Goal: Information Seeking & Learning: Learn about a topic

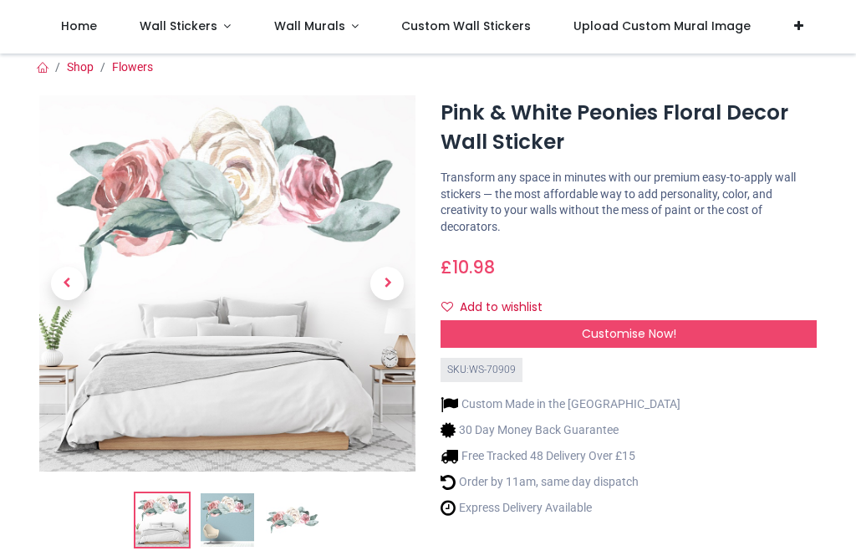
scroll to position [3, 0]
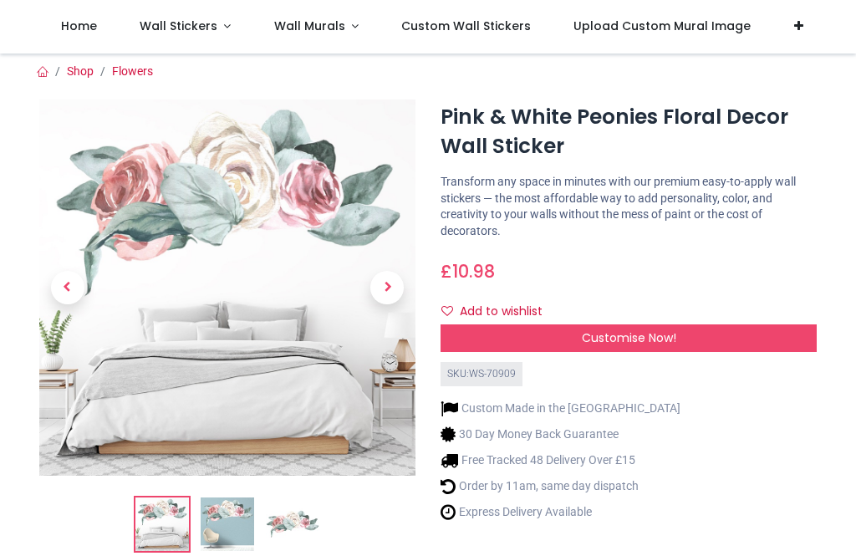
click at [396, 283] on span "Next" at bounding box center [386, 287] width 33 height 33
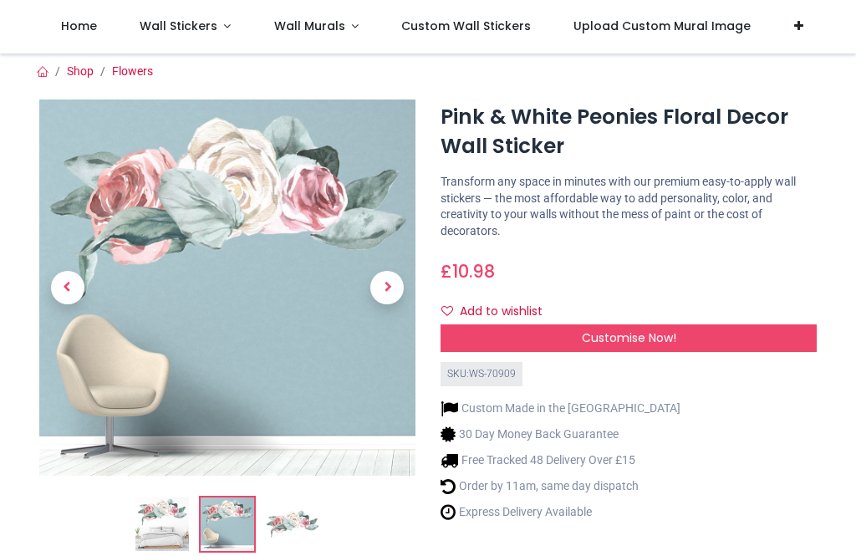
click at [387, 288] on span "Next" at bounding box center [386, 287] width 33 height 33
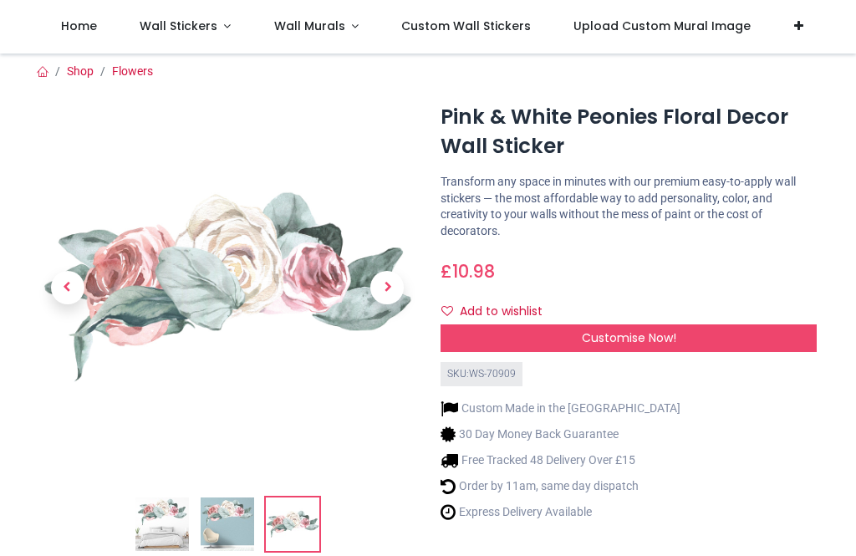
click at [388, 289] on span "Next" at bounding box center [386, 287] width 33 height 33
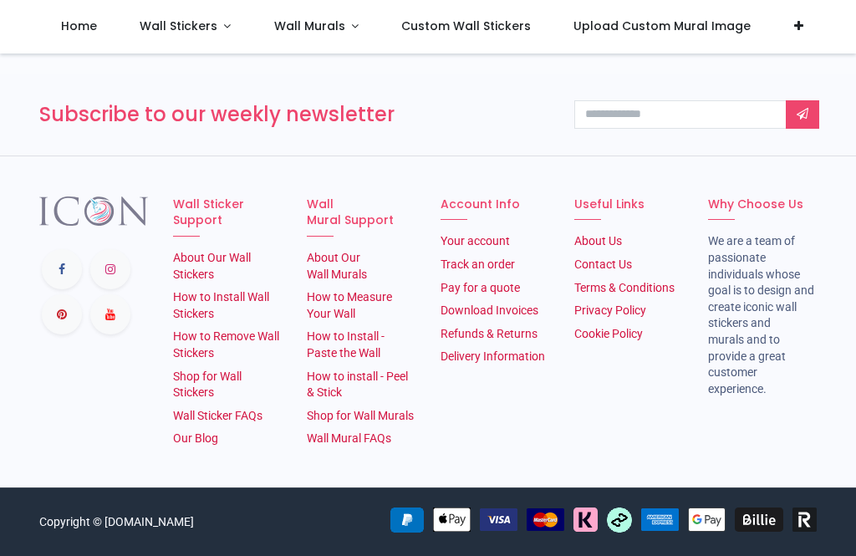
scroll to position [2395, 0]
click at [219, 334] on link "How to Remove Wall Stickers" at bounding box center [226, 344] width 106 height 30
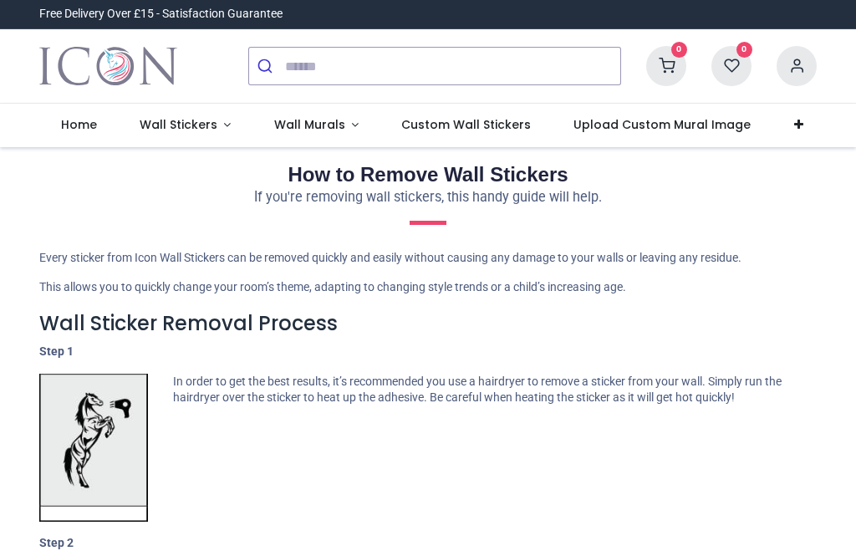
click at [332, 126] on span "Wall Murals" at bounding box center [309, 124] width 71 height 17
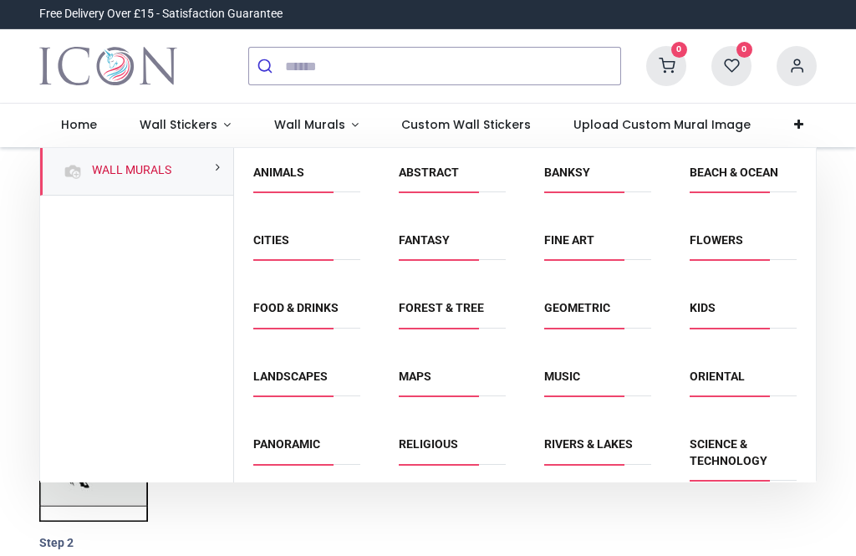
click at [206, 120] on span "Wall Stickers" at bounding box center [179, 124] width 78 height 17
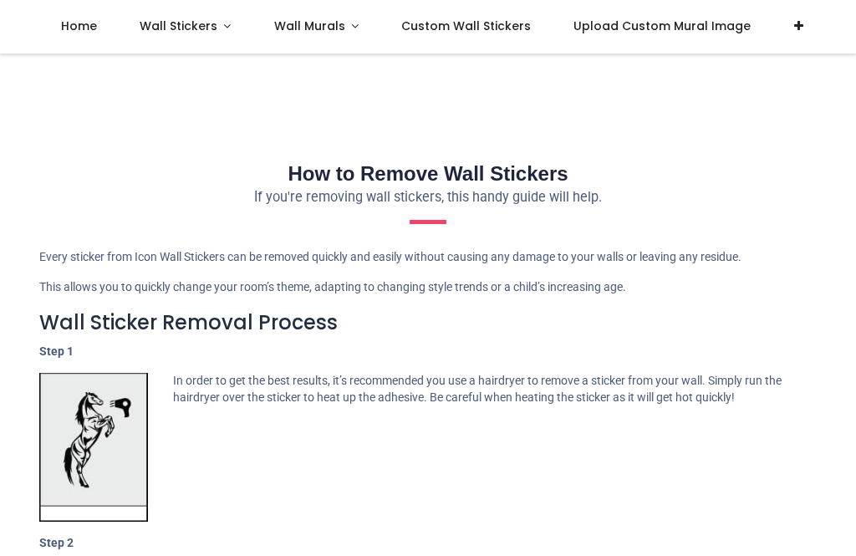
scroll to position [41, 0]
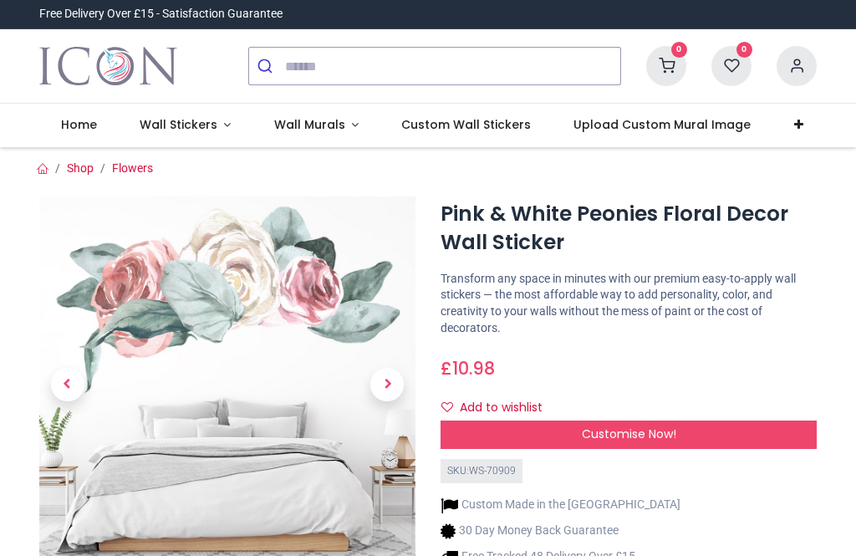
click at [206, 129] on span "Wall Stickers" at bounding box center [179, 124] width 78 height 17
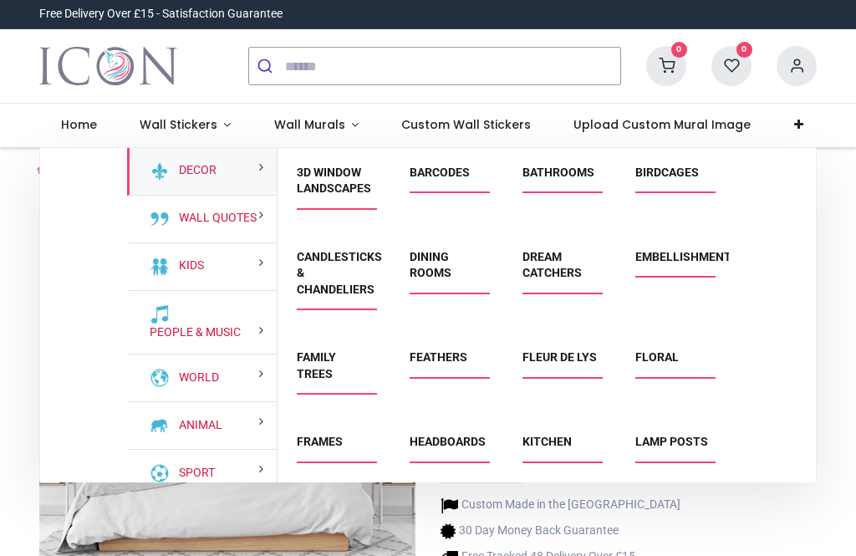
click at [660, 359] on link "Floral" at bounding box center [656, 356] width 43 height 13
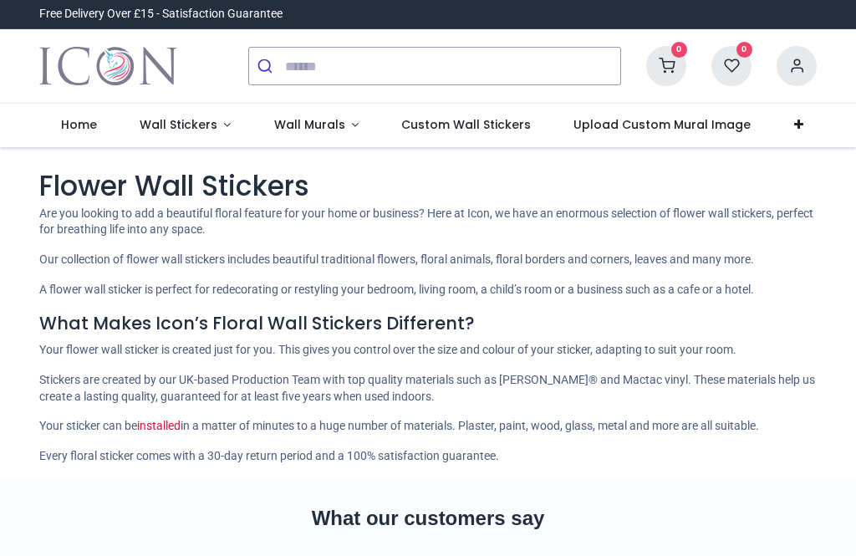
scroll to position [69, 0]
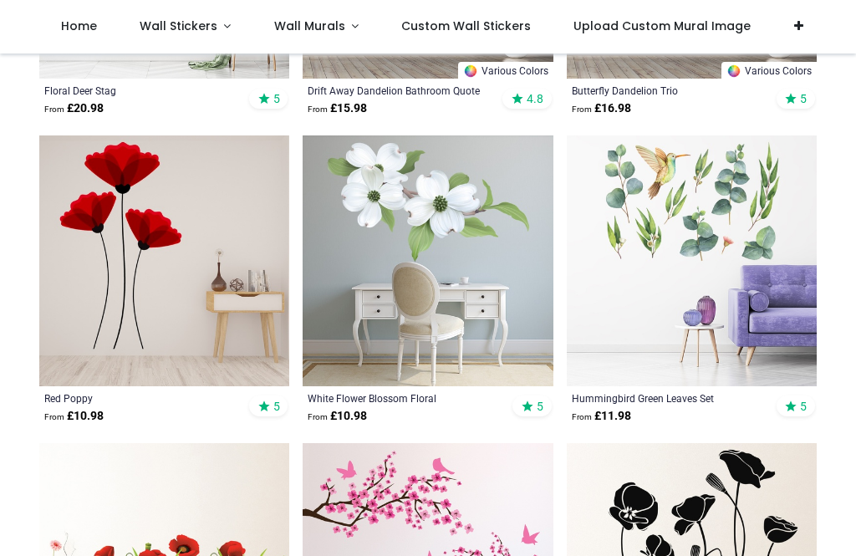
scroll to position [1796, 0]
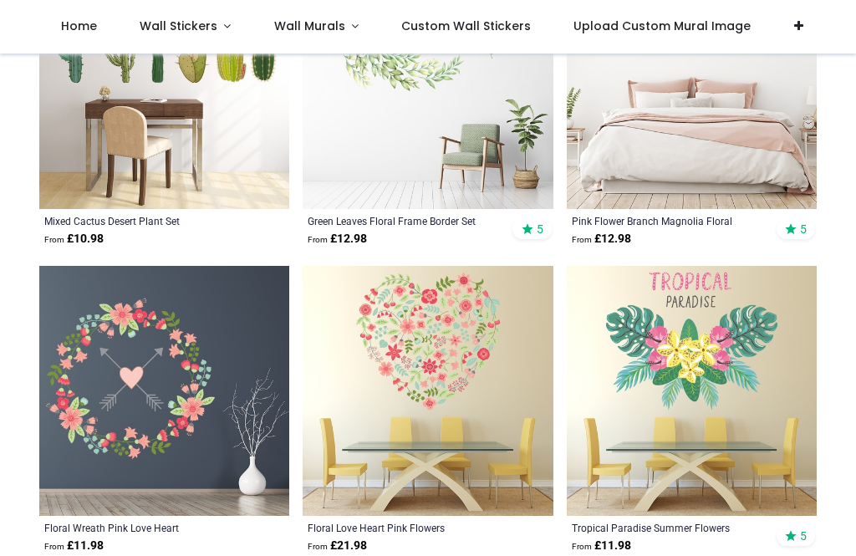
scroll to position [3207, 0]
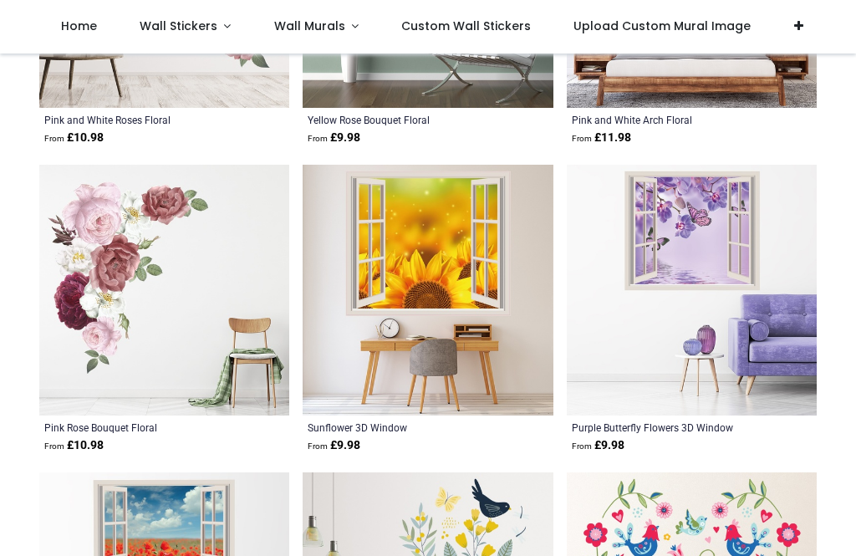
scroll to position [8241, 0]
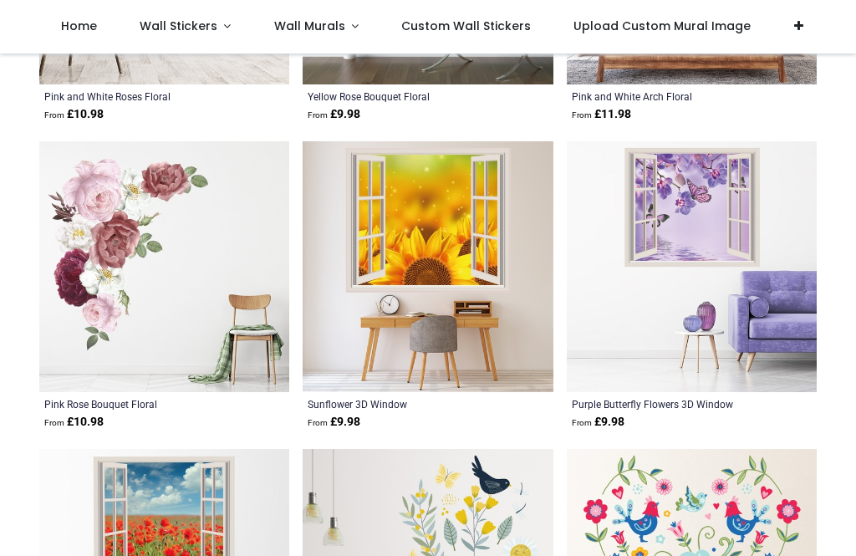
click at [139, 239] on img at bounding box center [164, 266] width 250 height 250
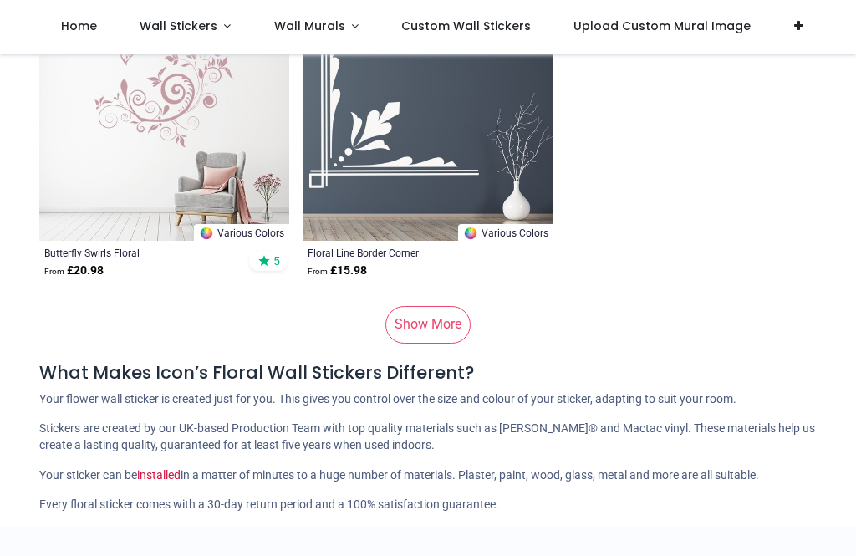
scroll to position [14591, 0]
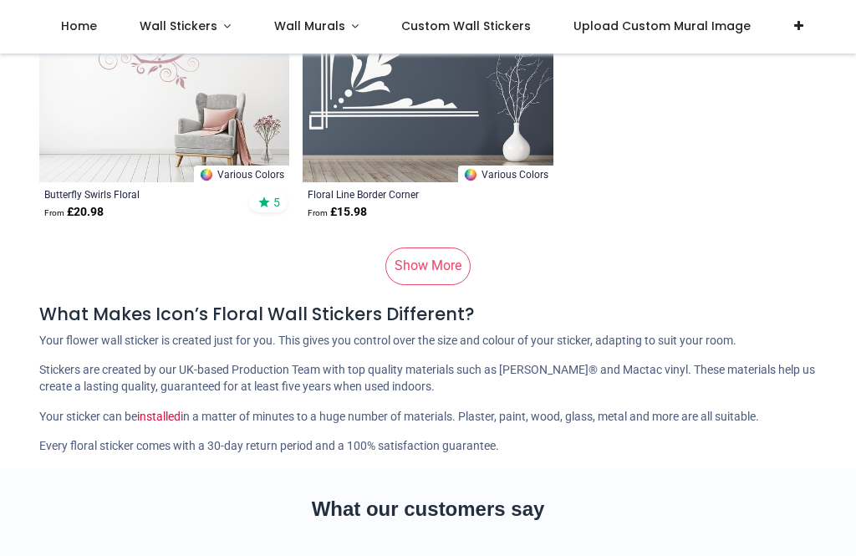
click at [437, 259] on link "Show More" at bounding box center [427, 265] width 85 height 37
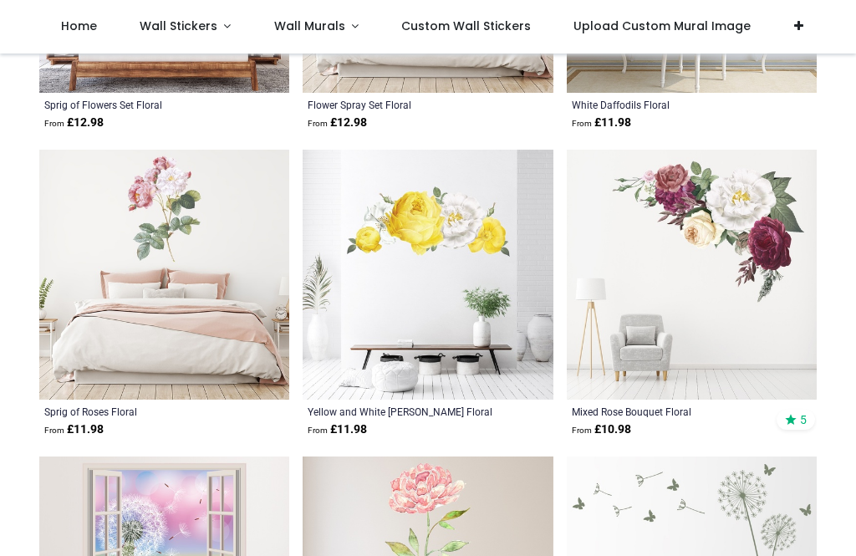
scroll to position [16524, 0]
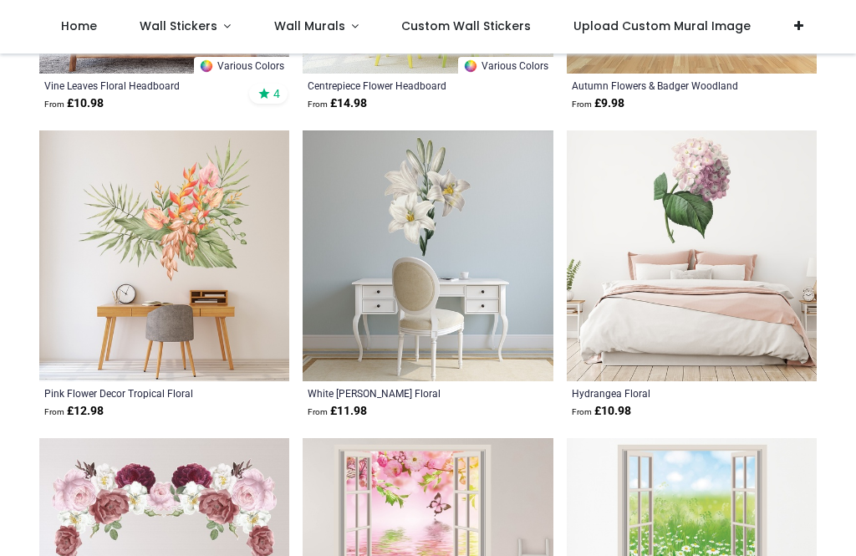
scroll to position [22377, 0]
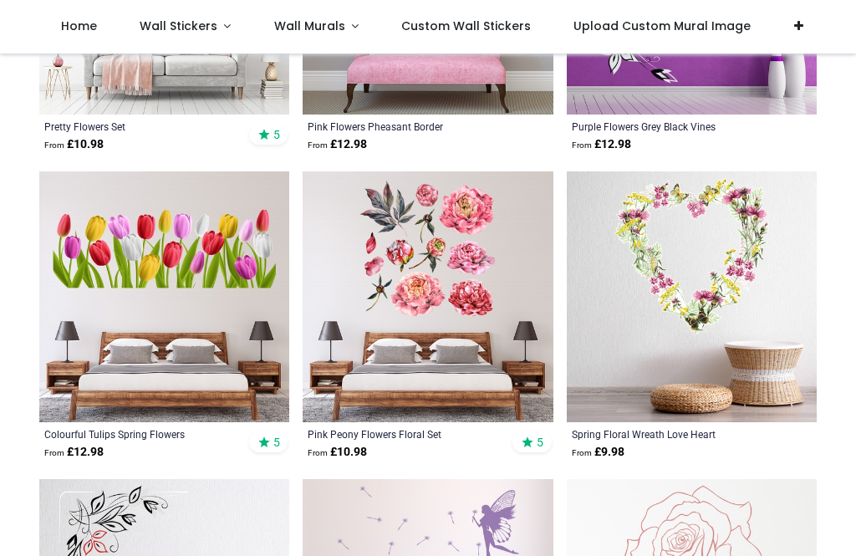
scroll to position [24185, 0]
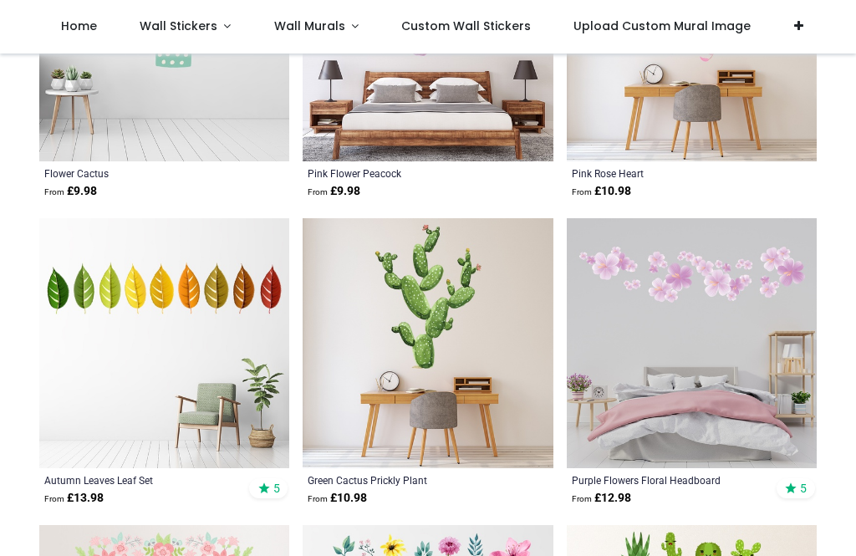
scroll to position [28117, 0]
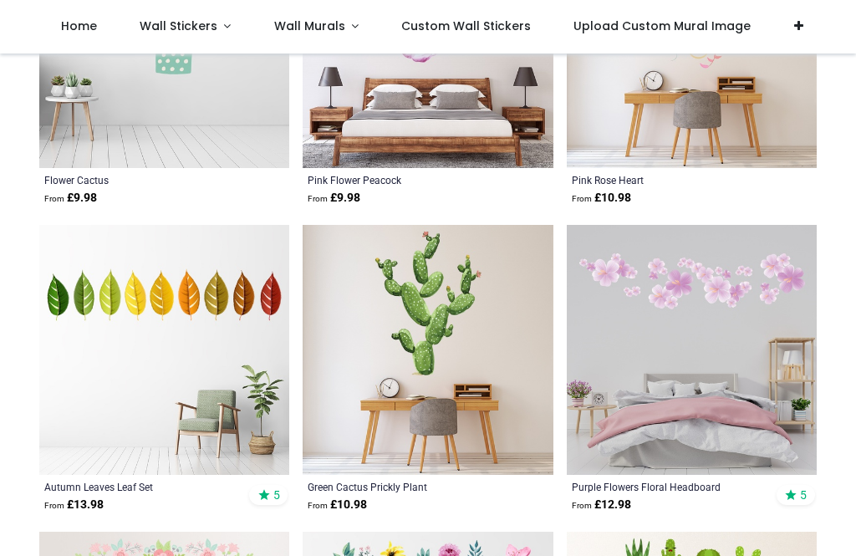
click at [209, 33] on span "Wall Stickers" at bounding box center [179, 26] width 78 height 17
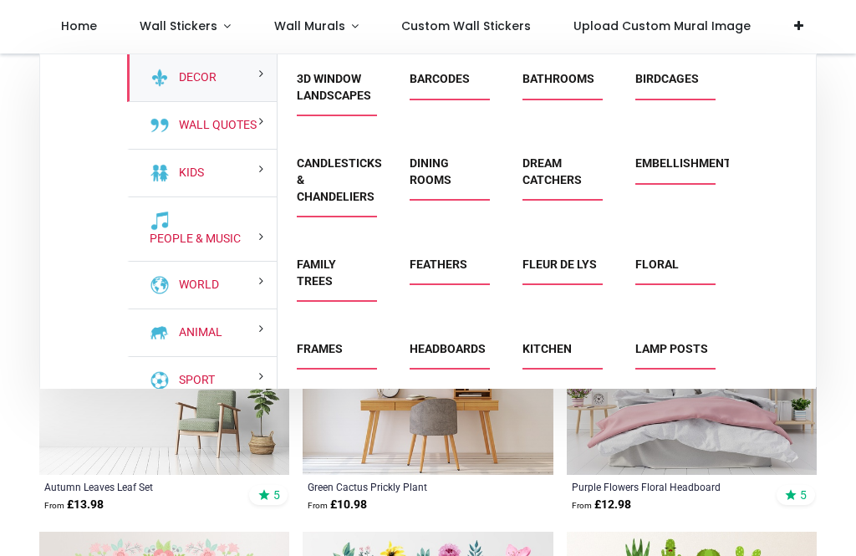
click at [459, 347] on link "Headboards" at bounding box center [448, 348] width 76 height 13
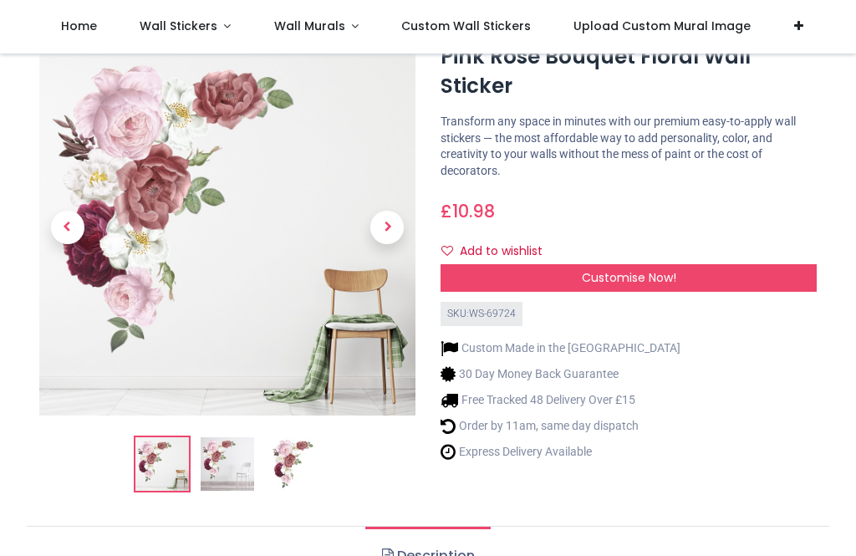
scroll to position [64, 0]
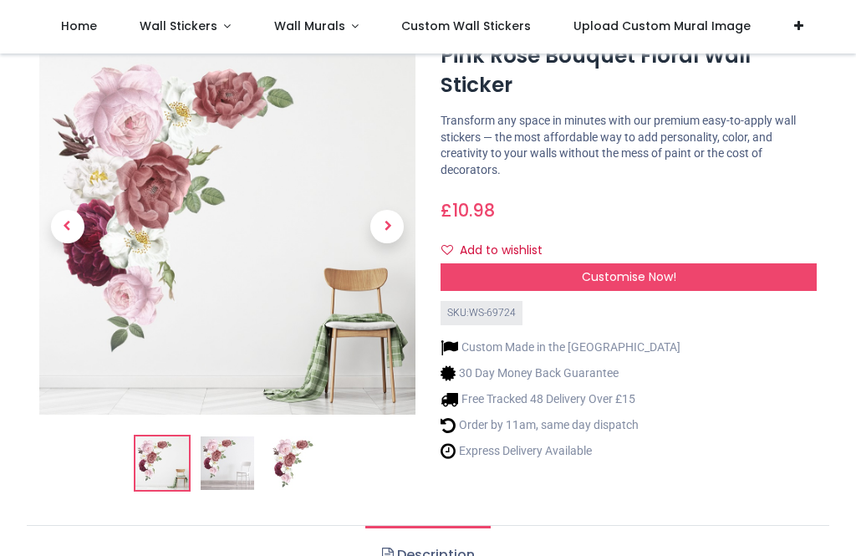
click at [232, 475] on img at bounding box center [228, 463] width 54 height 54
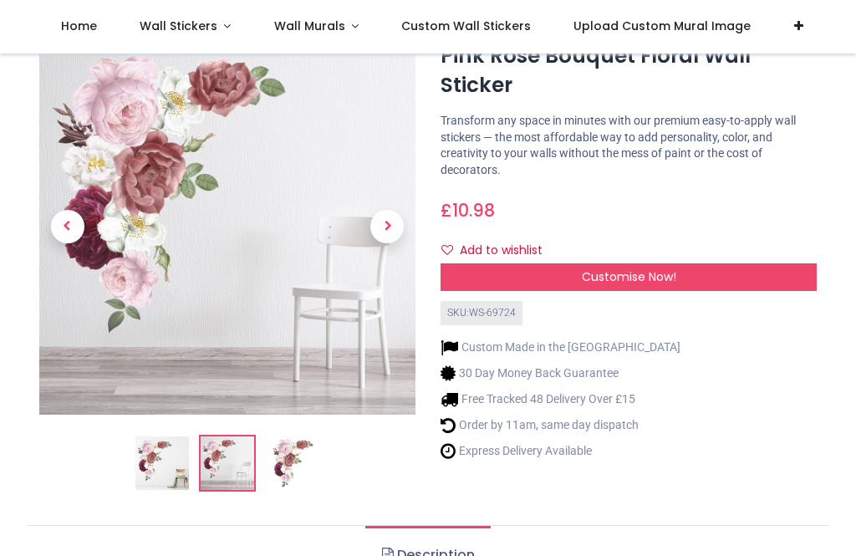
click at [398, 226] on span "Next" at bounding box center [386, 226] width 33 height 33
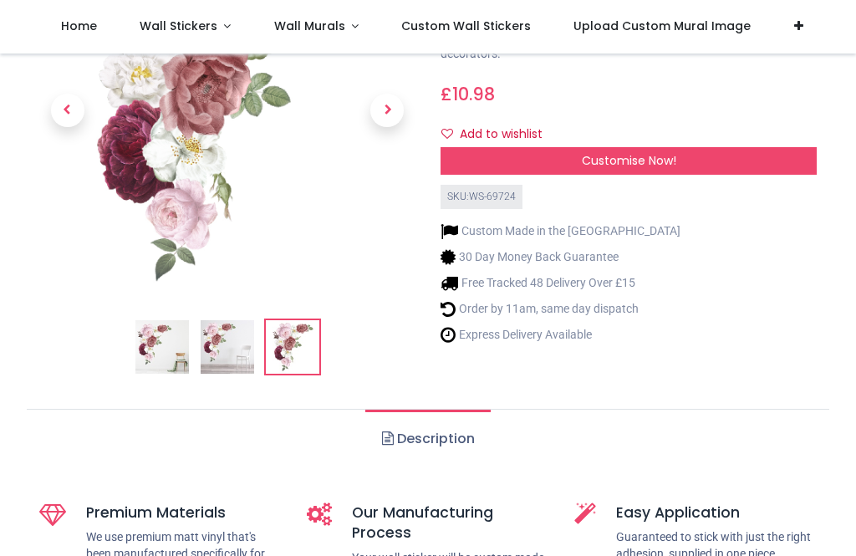
scroll to position [178, 0]
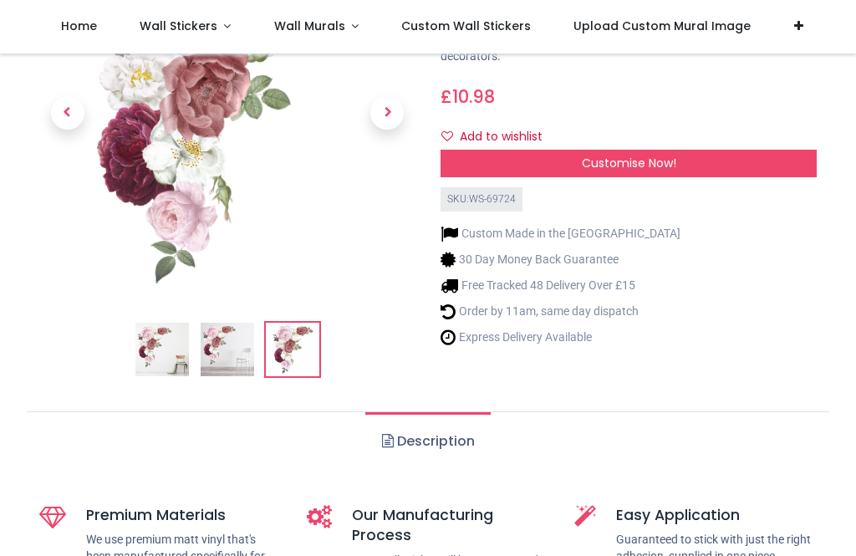
click at [401, 446] on link "Description" at bounding box center [427, 441] width 125 height 59
click at [443, 441] on link "Description" at bounding box center [427, 441] width 125 height 59
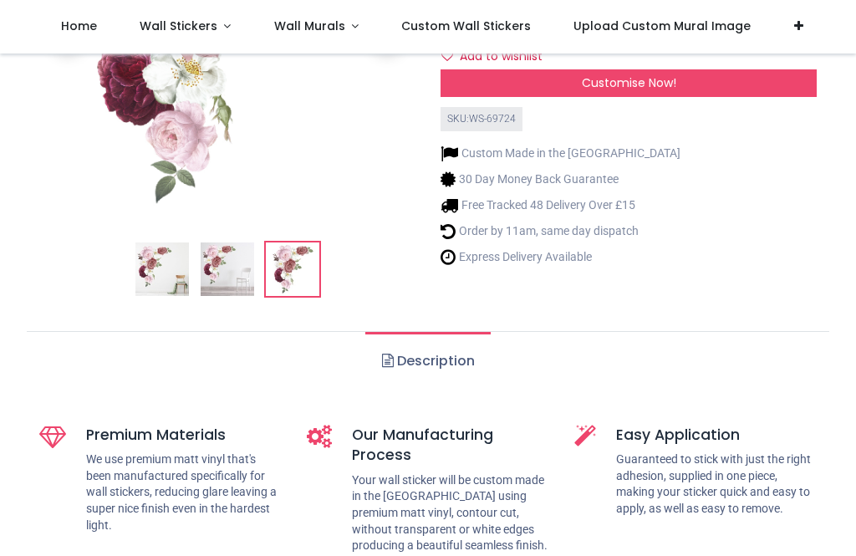
scroll to position [274, 0]
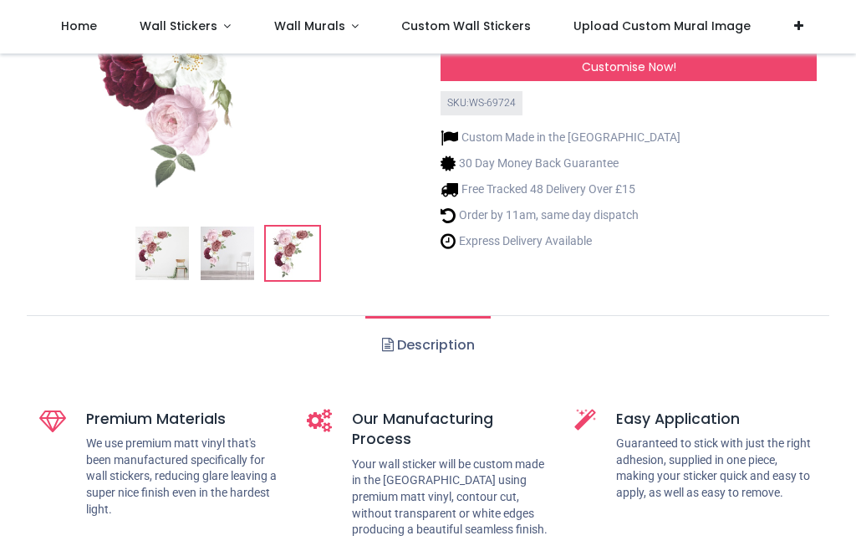
click at [394, 347] on link "Description" at bounding box center [427, 345] width 125 height 59
click at [436, 344] on link "Description" at bounding box center [427, 345] width 125 height 59
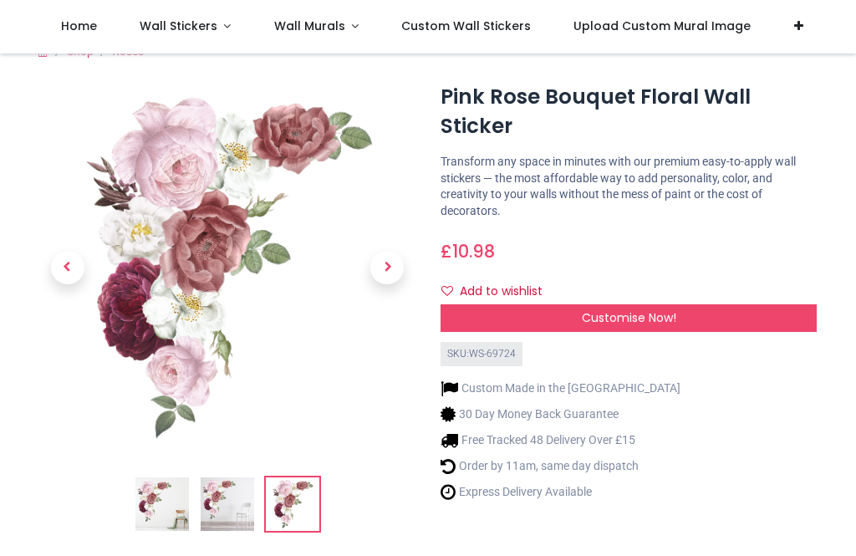
scroll to position [20, 0]
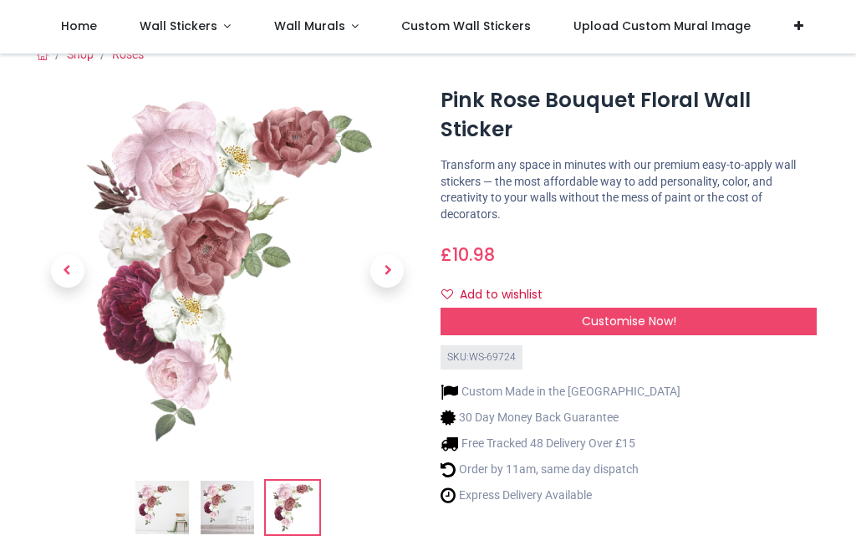
click at [236, 516] on img at bounding box center [228, 508] width 54 height 54
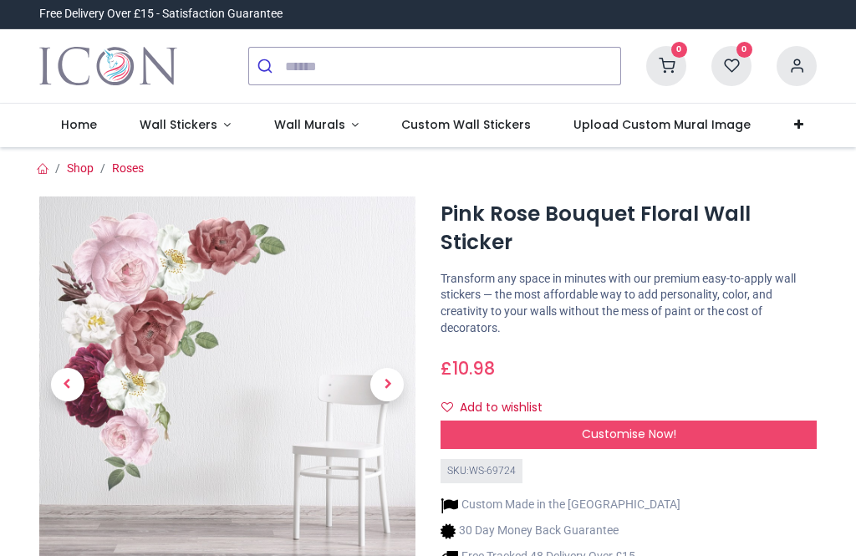
scroll to position [4, 0]
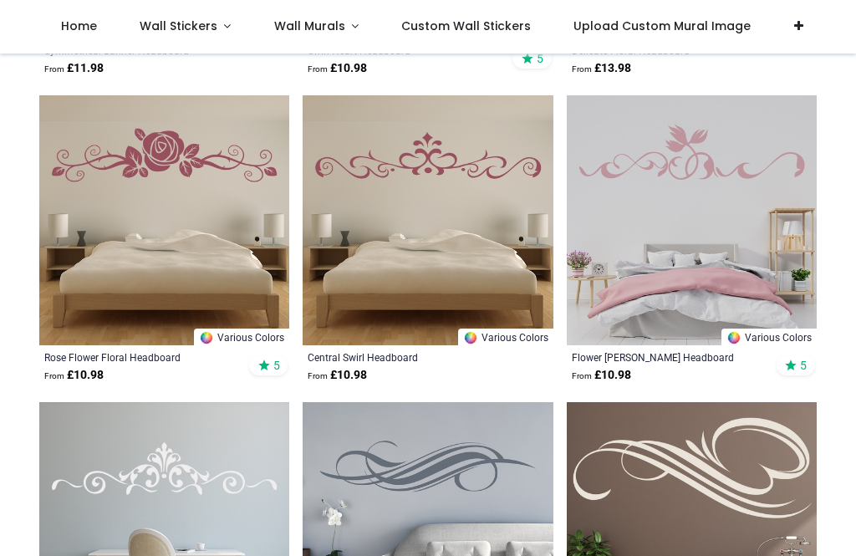
scroll to position [2148, 0]
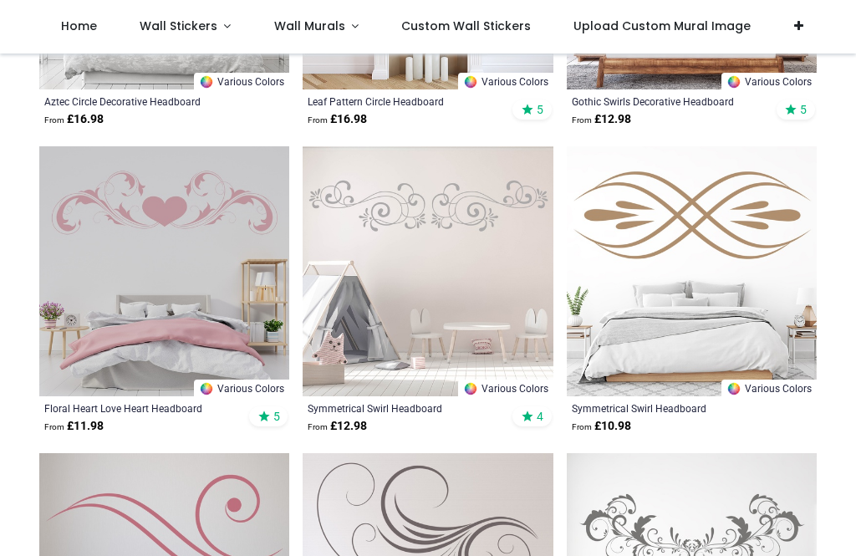
scroll to position [4245, 0]
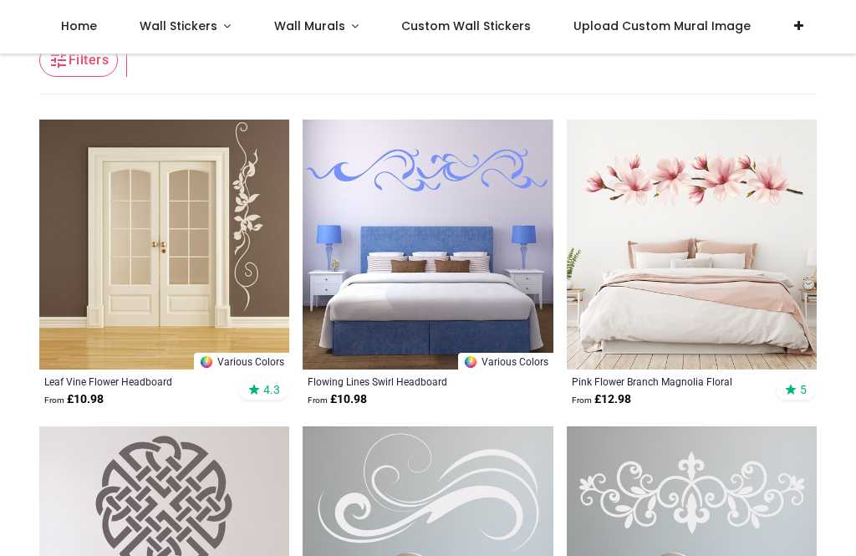
scroll to position [294, 0]
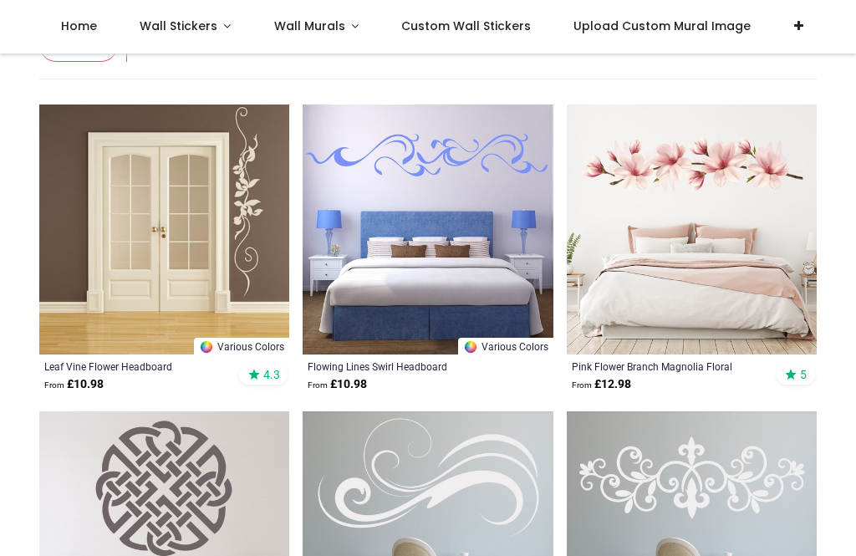
click at [721, 240] on img at bounding box center [692, 229] width 250 height 250
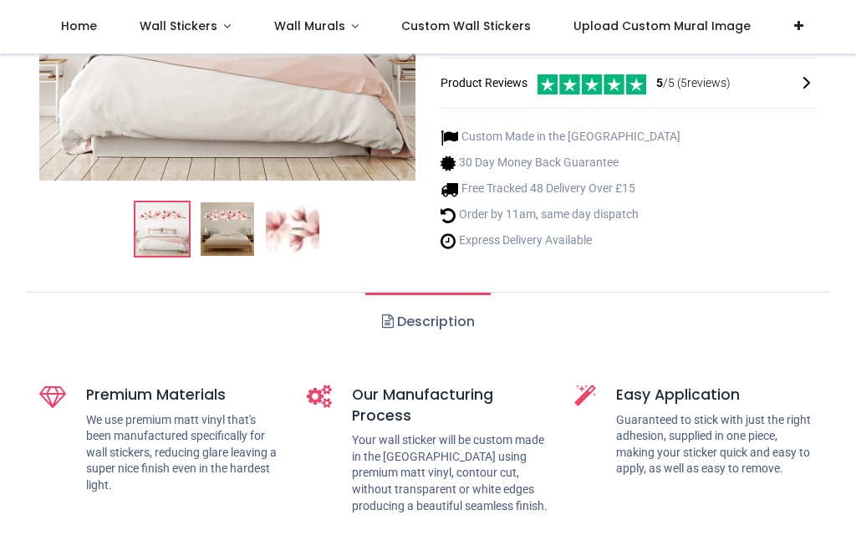
scroll to position [341, 0]
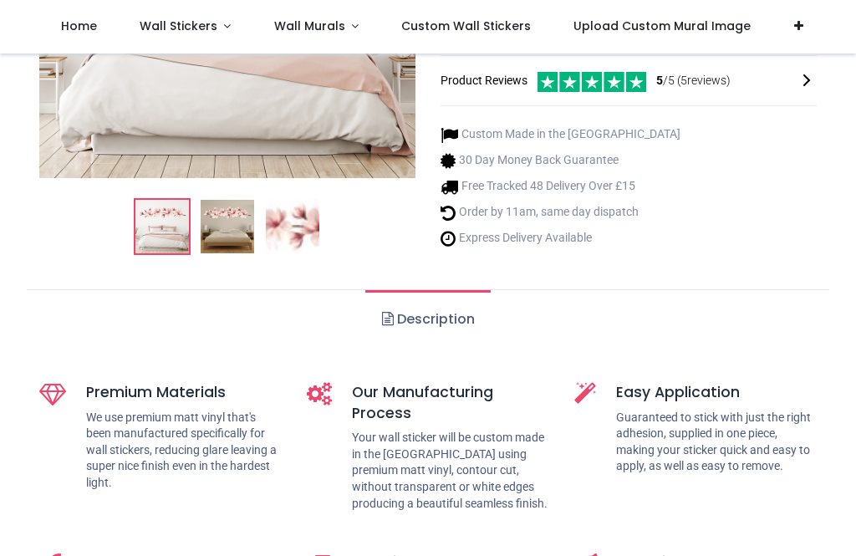
click at [425, 329] on link "Description" at bounding box center [427, 319] width 125 height 59
click at [420, 323] on link "Description" at bounding box center [427, 319] width 125 height 59
click at [386, 316] on span at bounding box center [388, 318] width 12 height 13
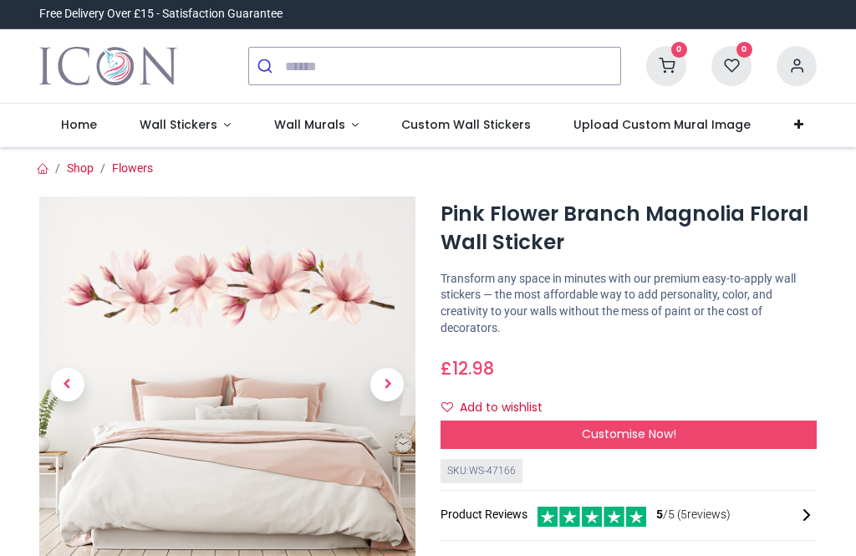
scroll to position [0, 0]
